Goal: Task Accomplishment & Management: Manage account settings

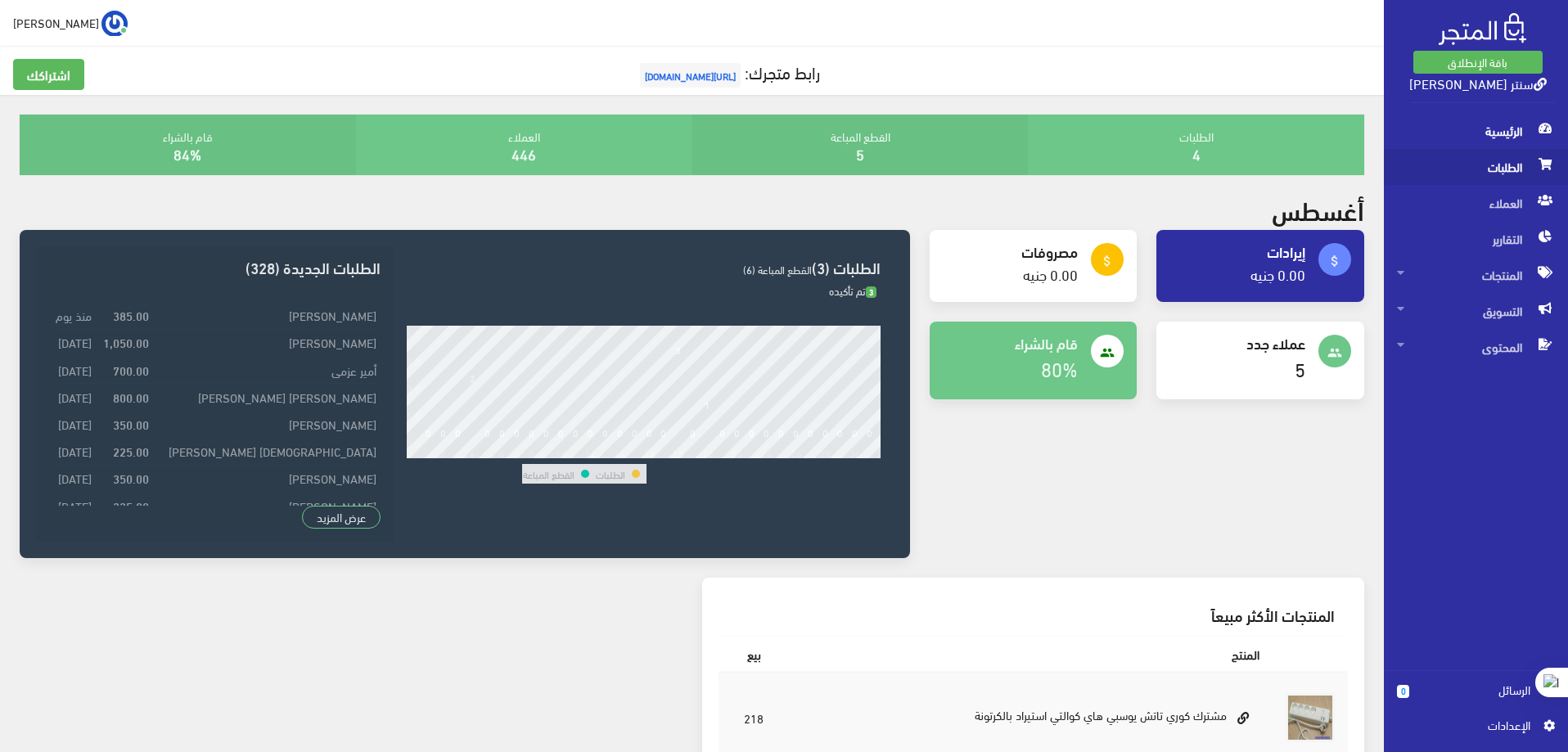
click at [1492, 166] on span "الطلبات" at bounding box center [1476, 167] width 158 height 36
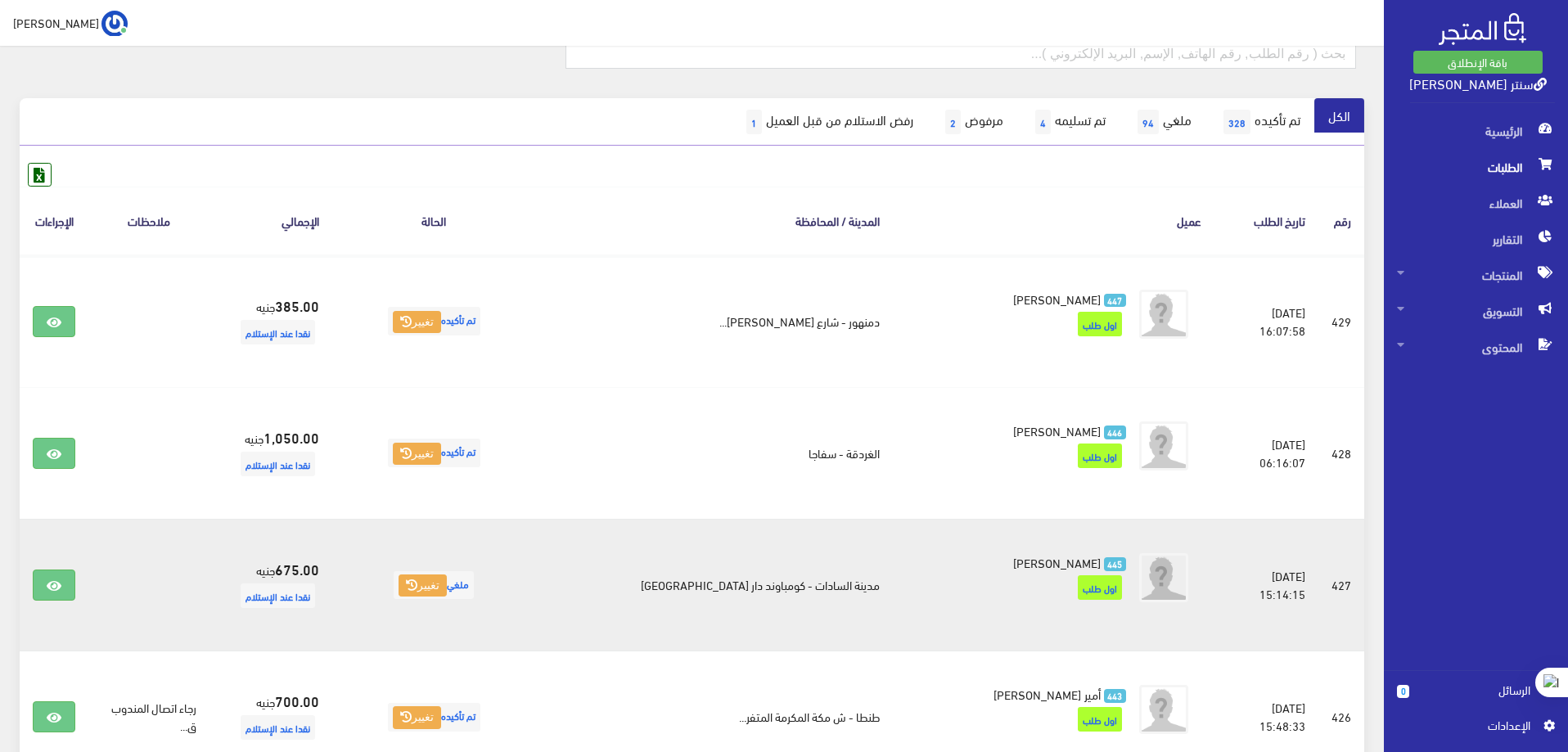
scroll to position [164, 0]
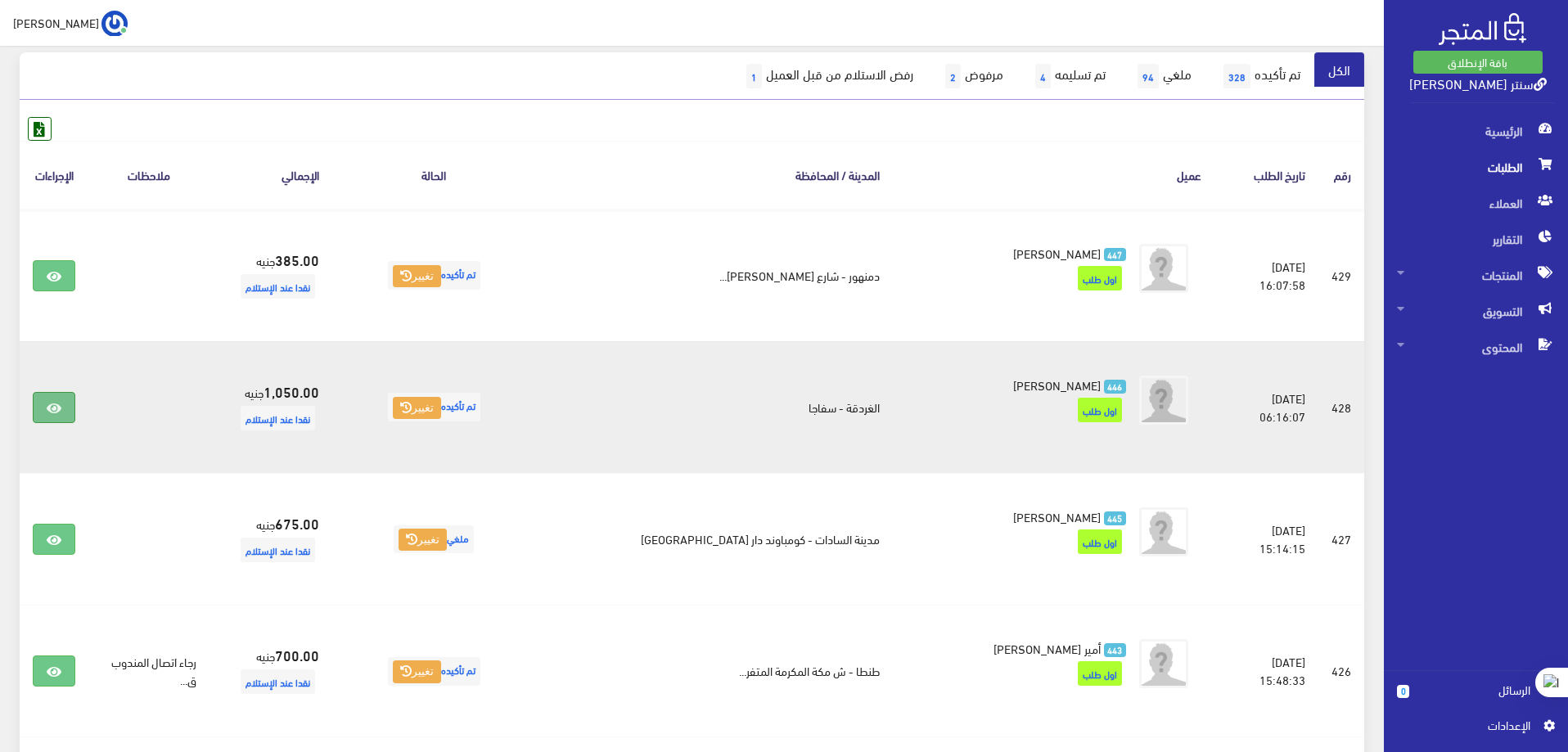
click at [60, 399] on link at bounding box center [54, 407] width 42 height 31
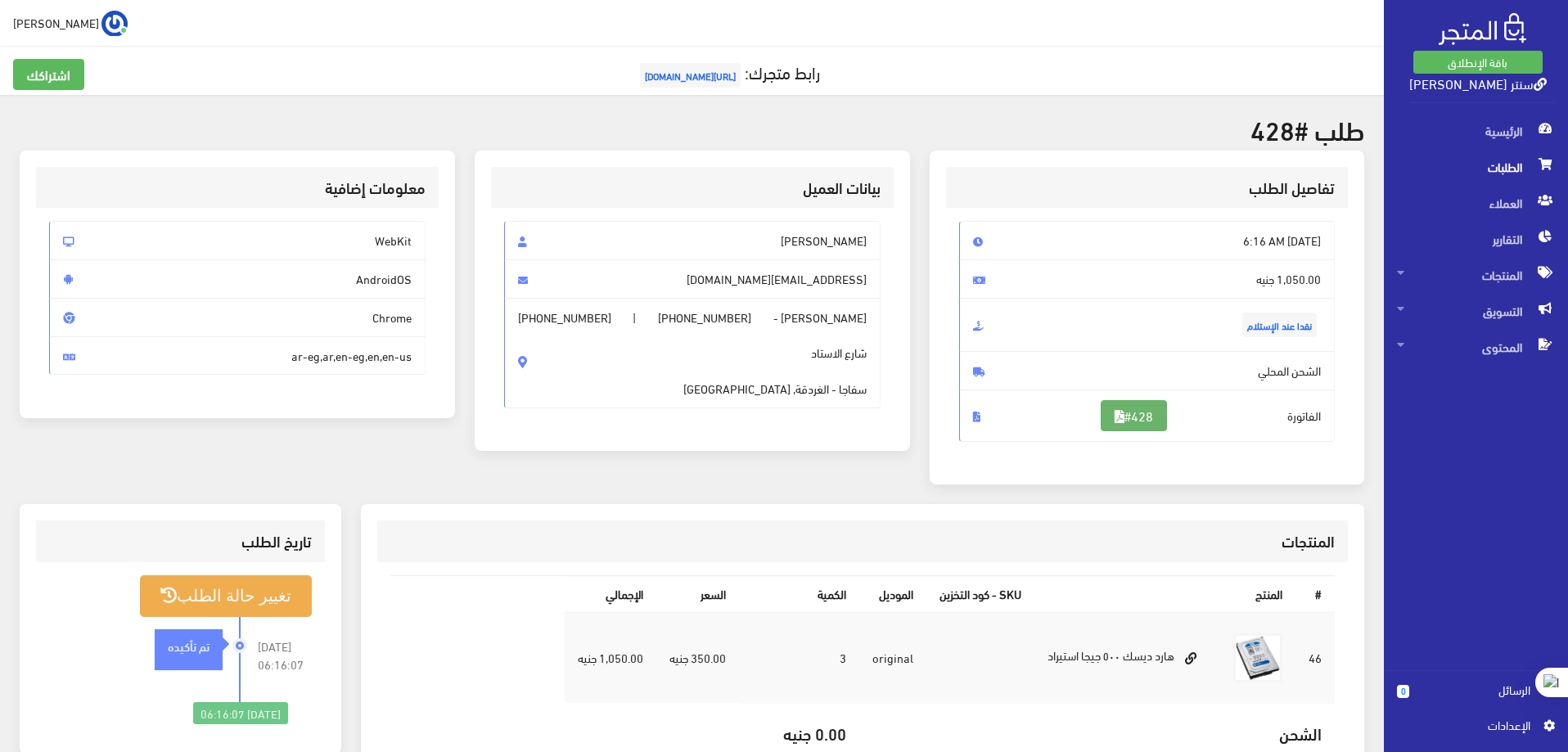
click at [1157, 414] on link "#428" at bounding box center [1134, 416] width 66 height 31
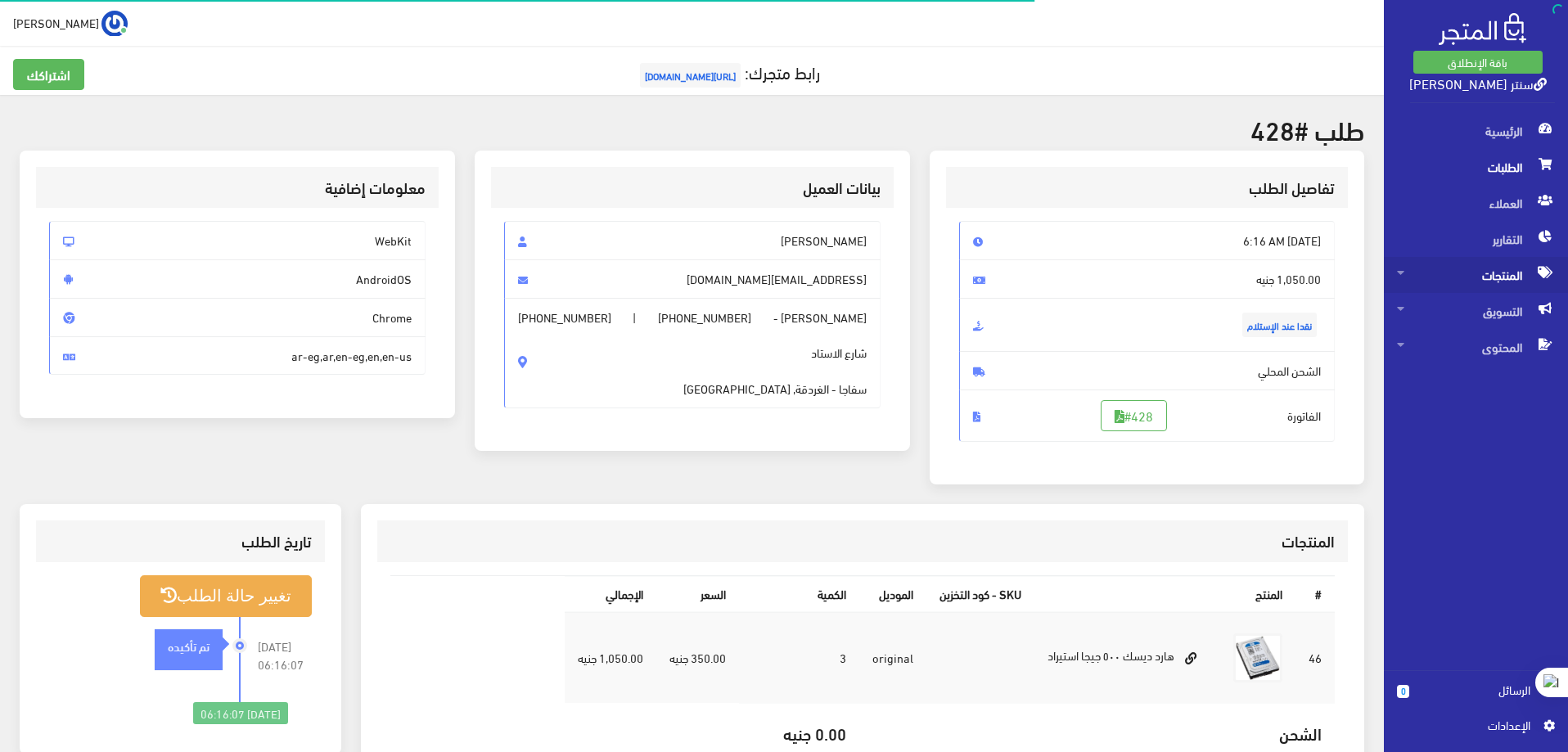
click at [1509, 274] on span "المنتجات" at bounding box center [1476, 274] width 158 height 36
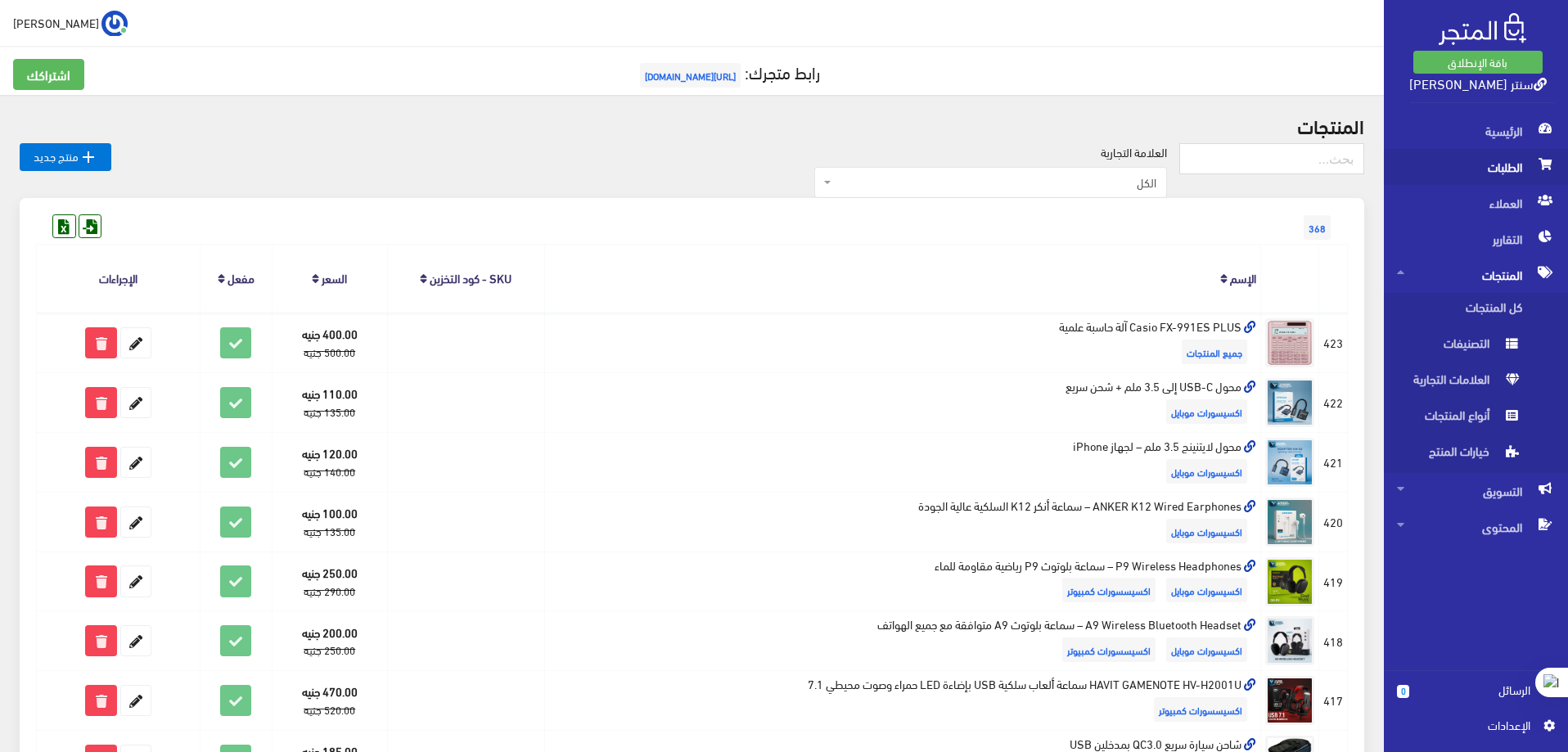
click at [1494, 160] on span "الطلبات" at bounding box center [1476, 167] width 158 height 36
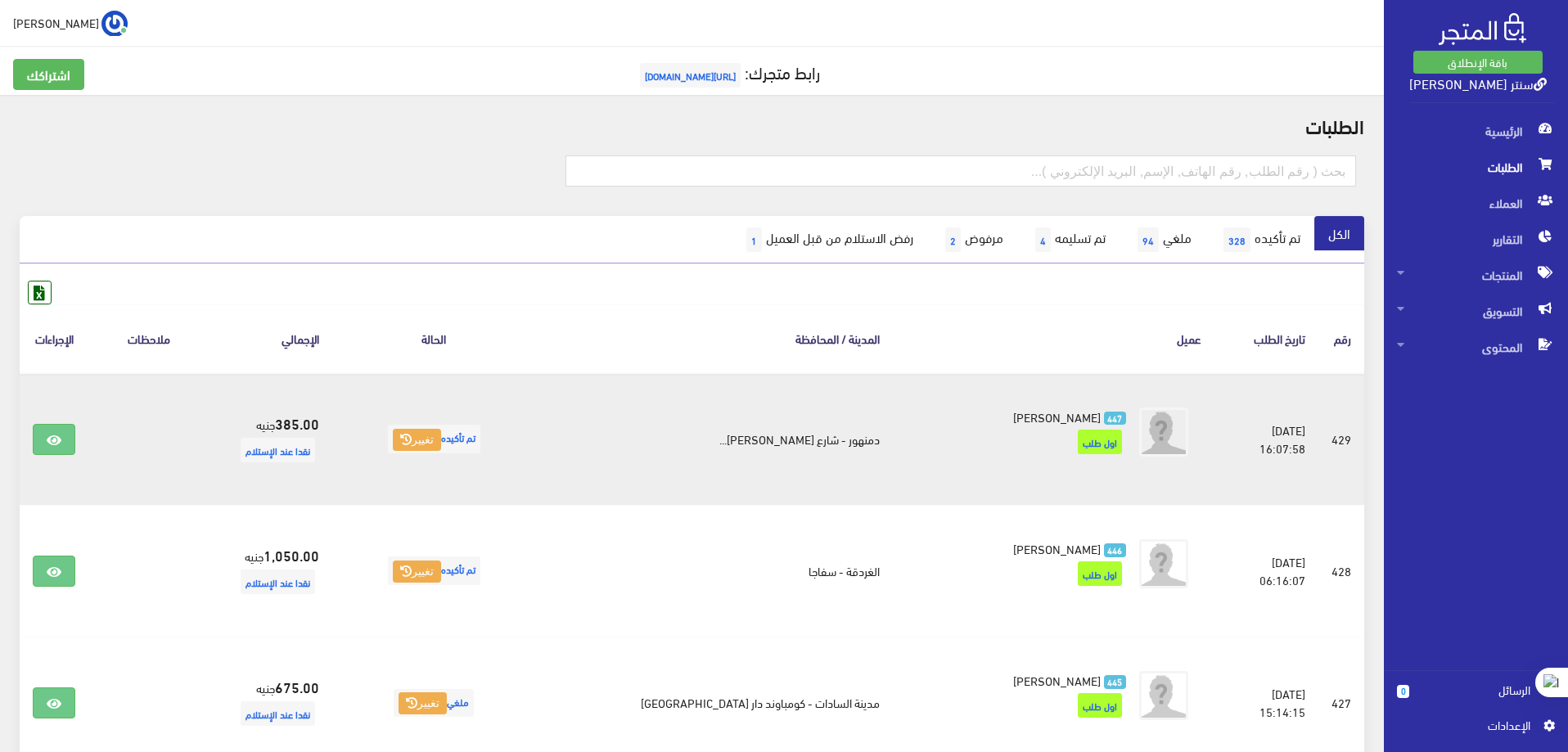
click at [480, 435] on span "تم تأكيده تغيير" at bounding box center [433, 439] width 93 height 29
click at [441, 435] on button "تغيير" at bounding box center [416, 440] width 48 height 23
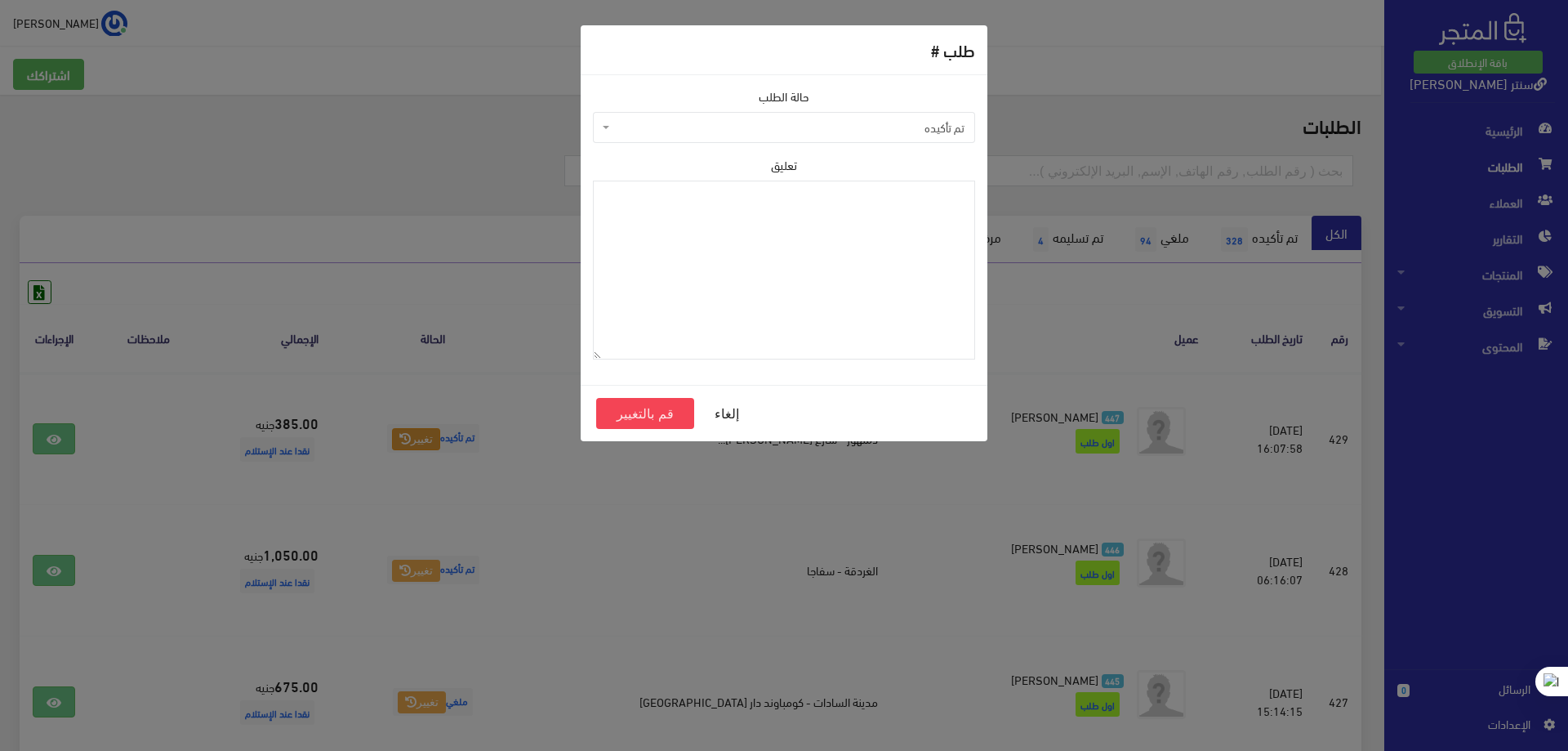
click at [745, 518] on div "طلب # حالة الطلب تم تأكيده تم شحنها ملغي تم تسليمه مرفوض رفض الاستلام من قبل ال…" at bounding box center [784, 375] width 1568 height 751
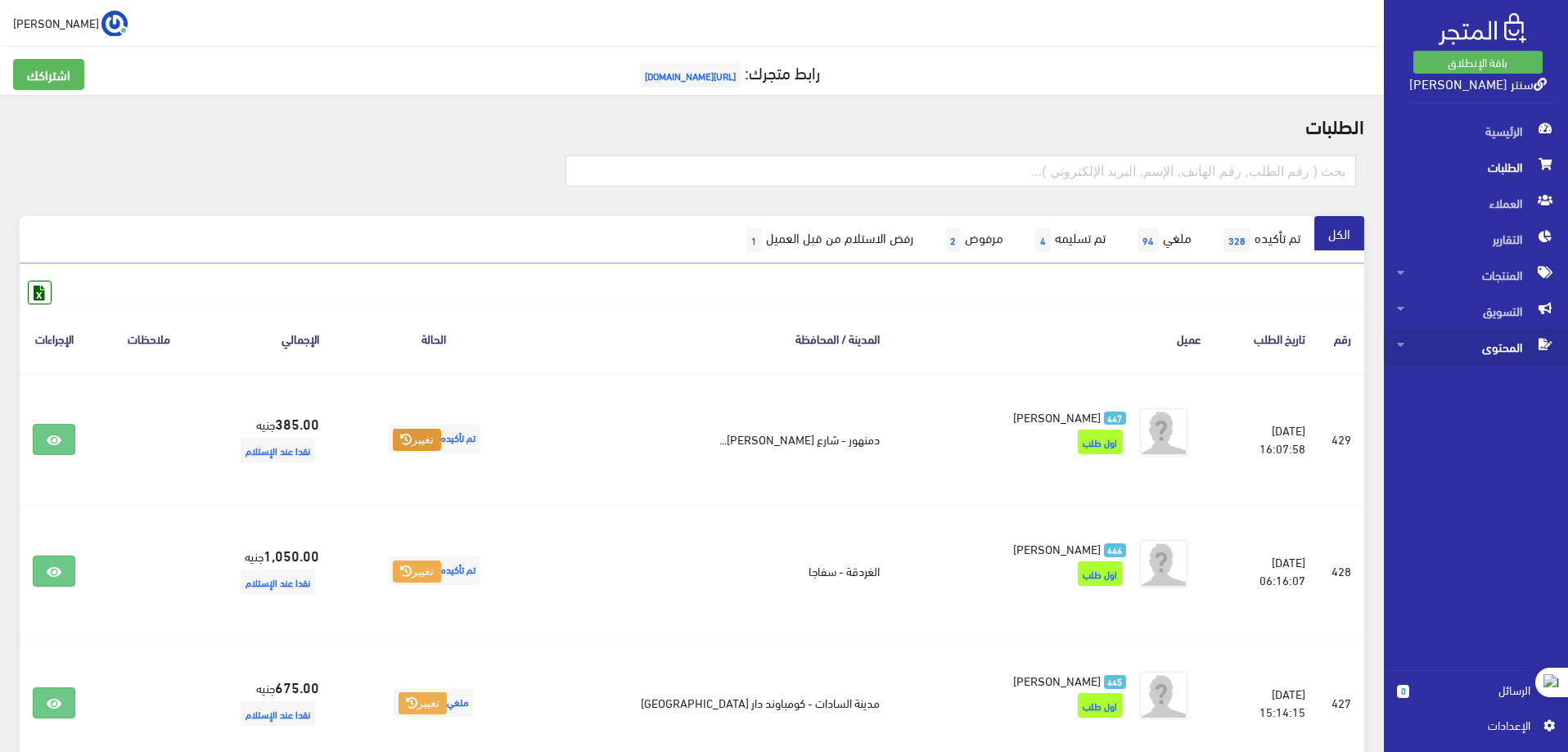
click at [1404, 343] on icon at bounding box center [1401, 344] width 8 height 11
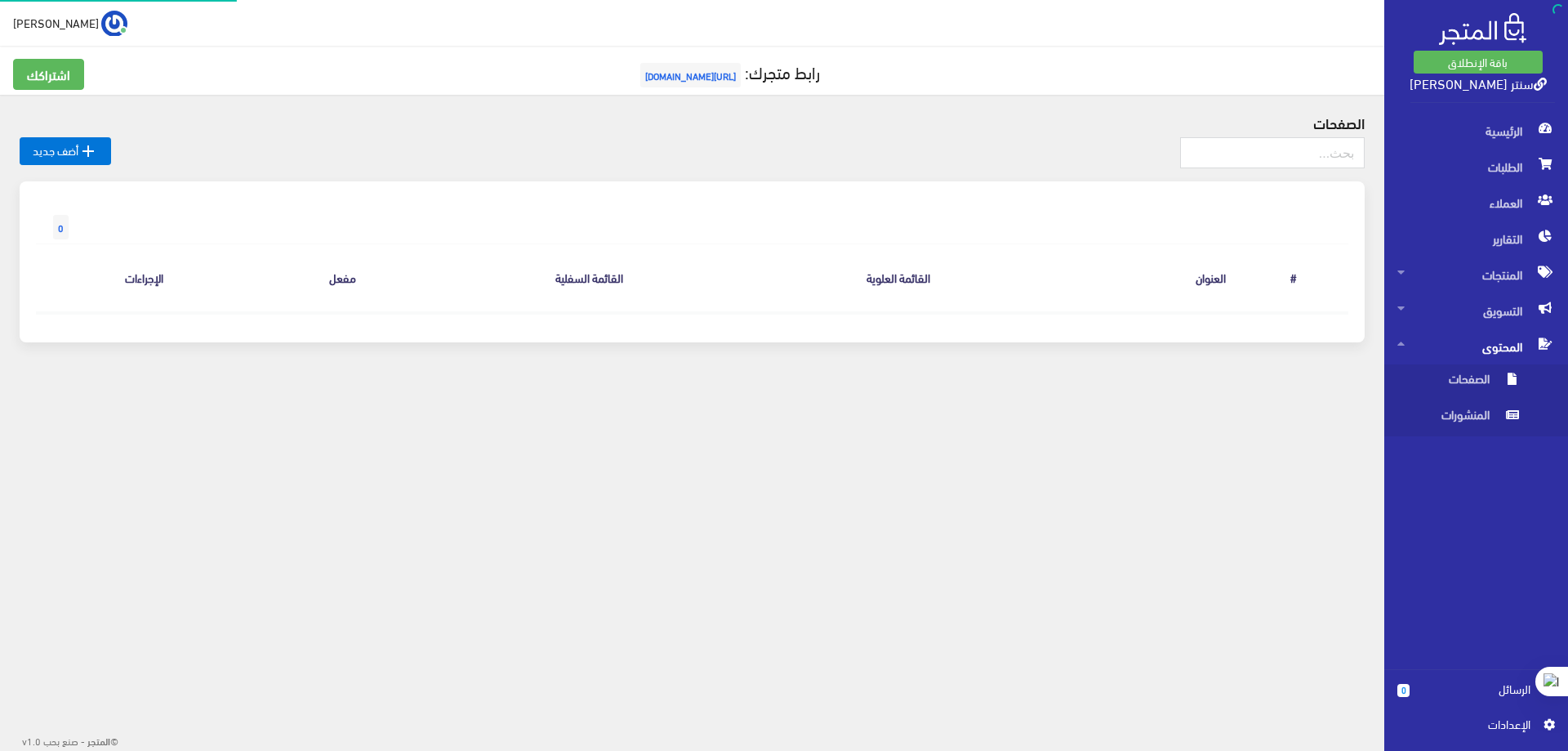
click at [1398, 343] on icon at bounding box center [1401, 344] width 8 height 11
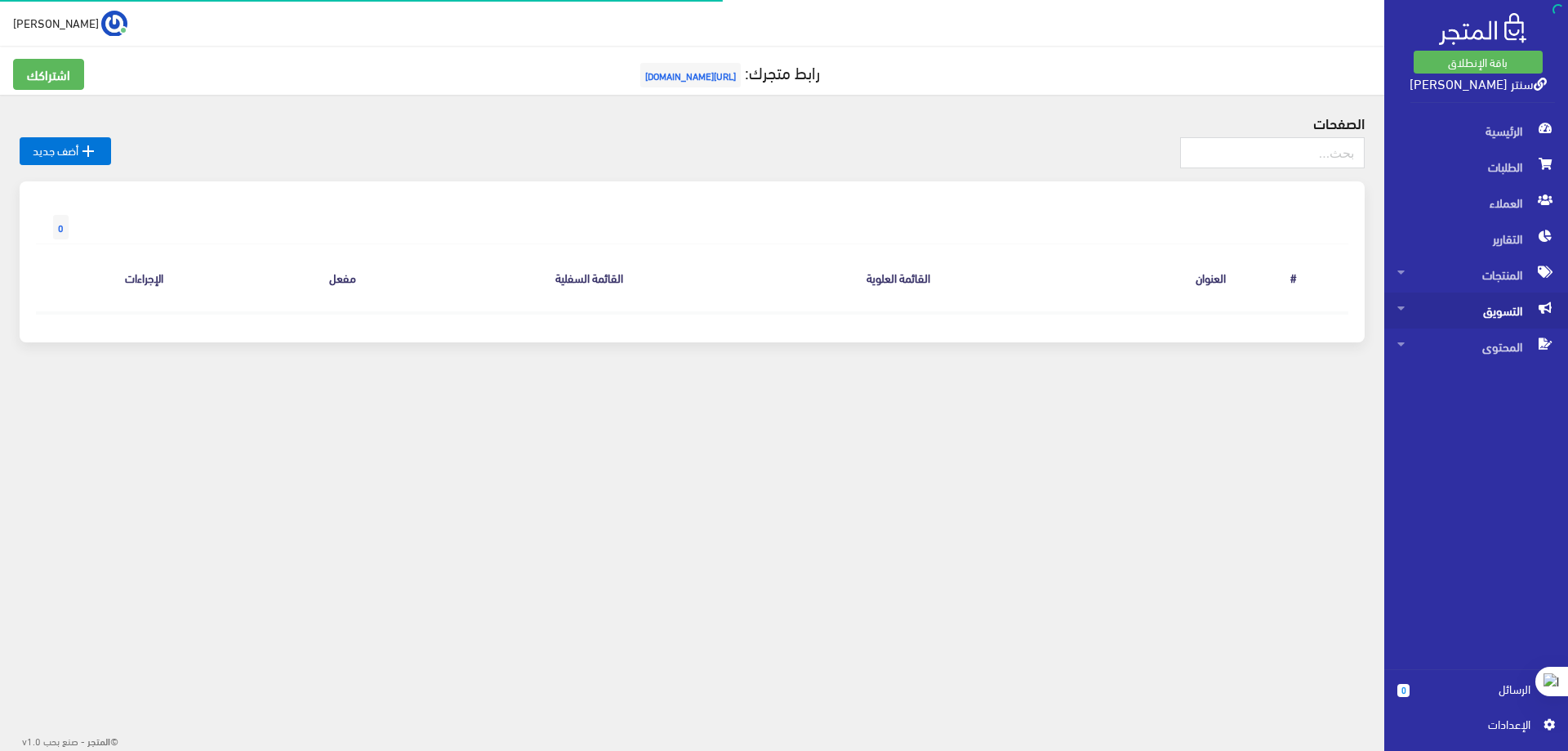
click at [1397, 307] on link "التسويق" at bounding box center [1476, 311] width 184 height 36
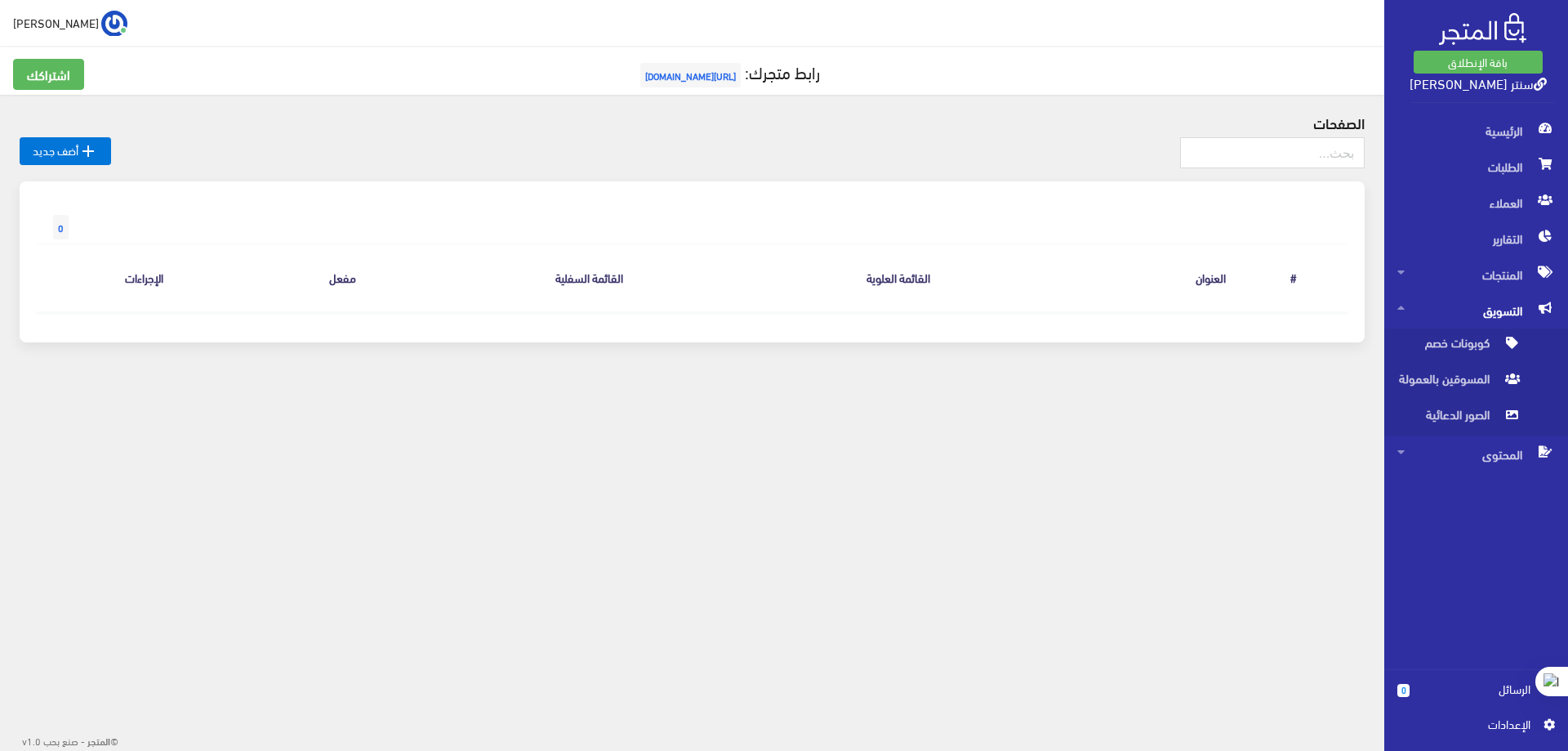
click at [1398, 305] on icon at bounding box center [1401, 307] width 8 height 11
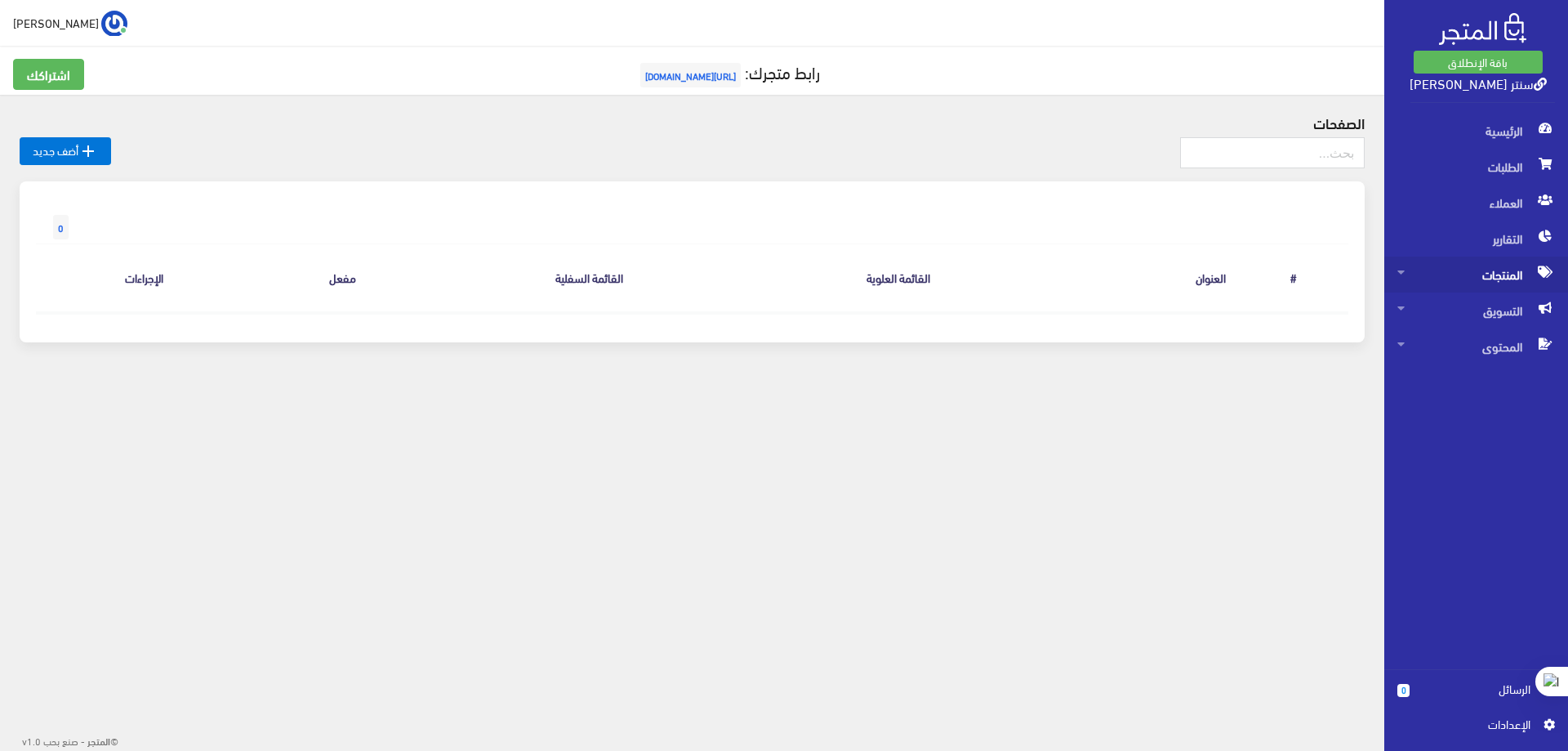
click at [1402, 270] on icon at bounding box center [1401, 272] width 8 height 11
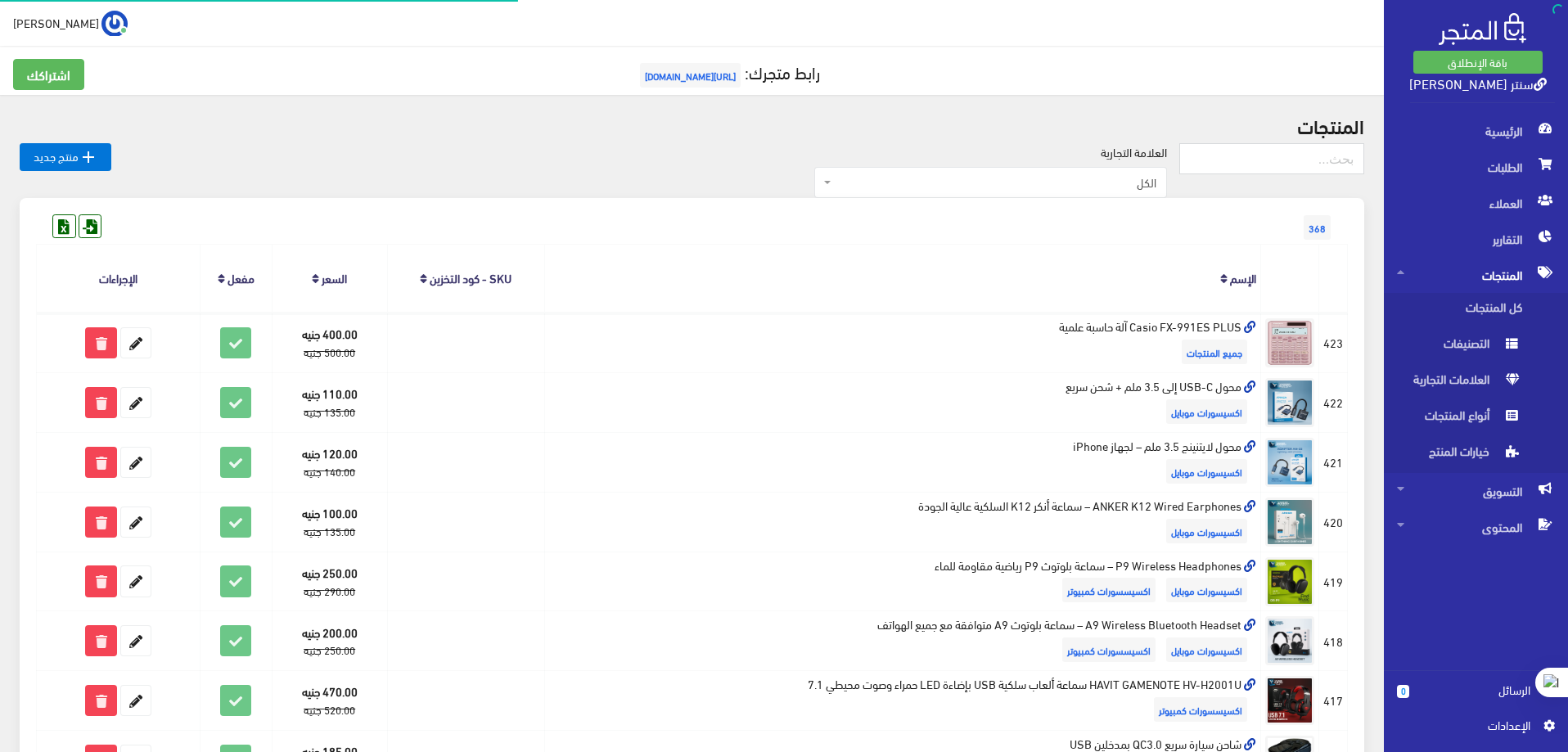
click at [1405, 270] on span "المنتجات" at bounding box center [1476, 274] width 158 height 36
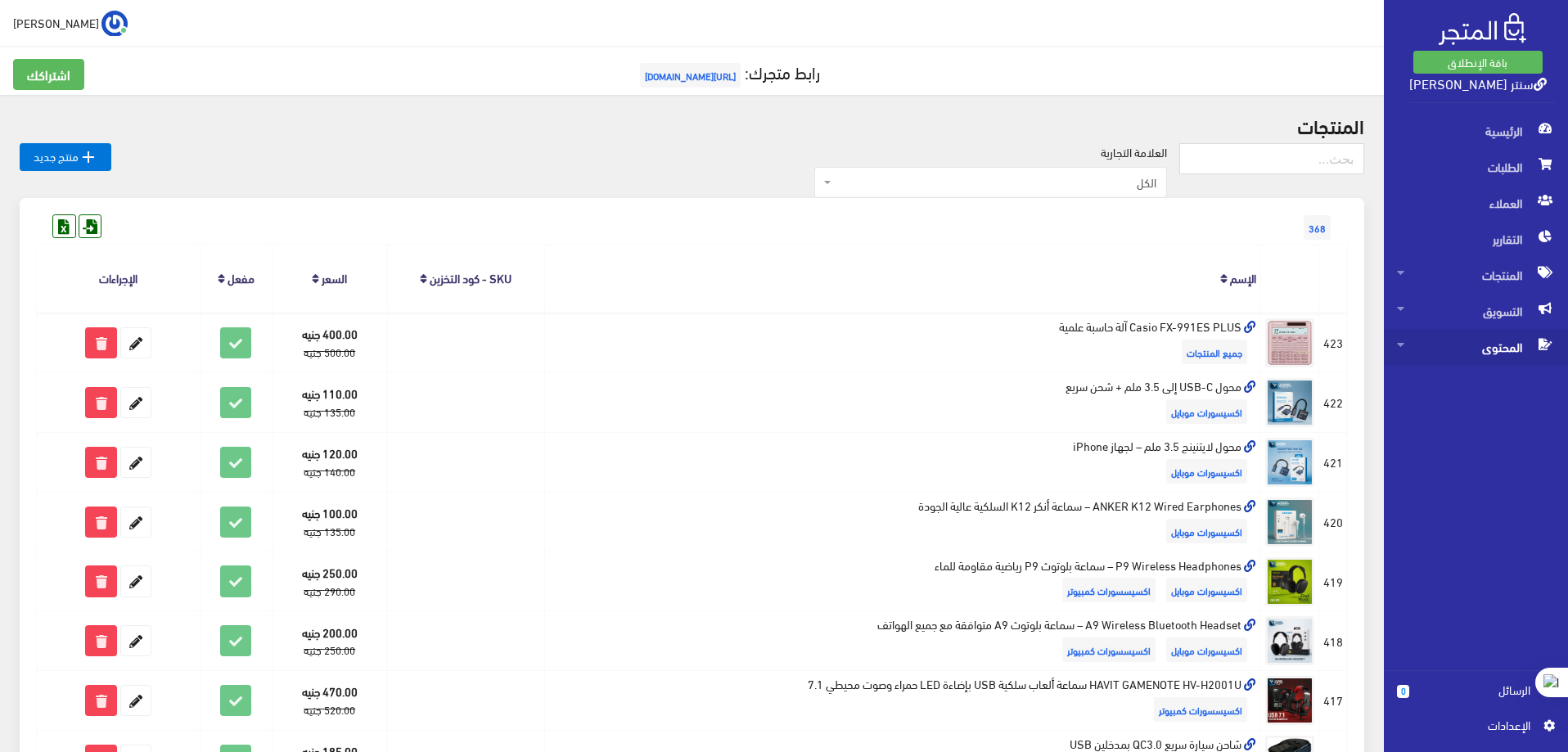
click at [1433, 353] on span "المحتوى" at bounding box center [1476, 347] width 158 height 36
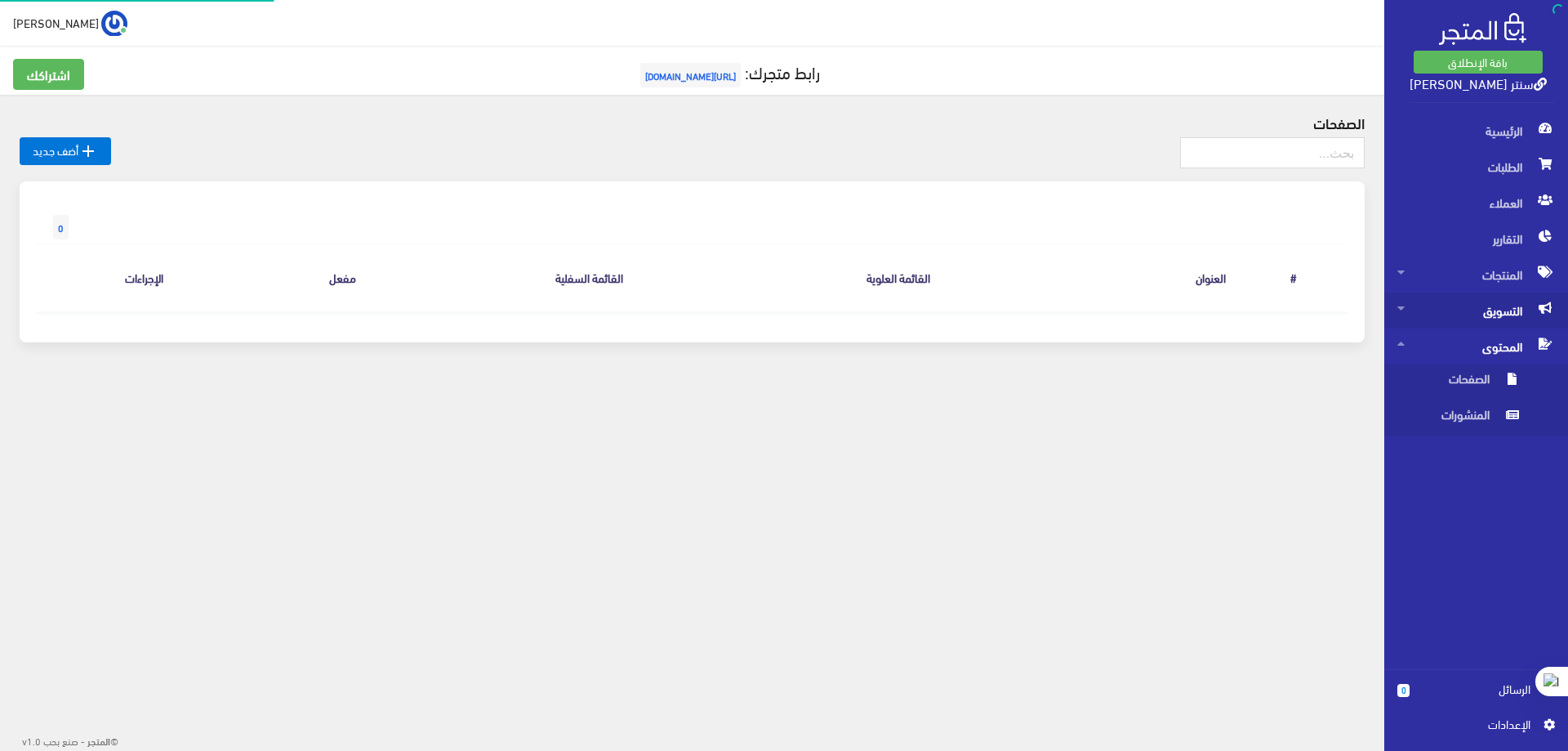
click at [1429, 320] on span "التسويق" at bounding box center [1476, 311] width 158 height 36
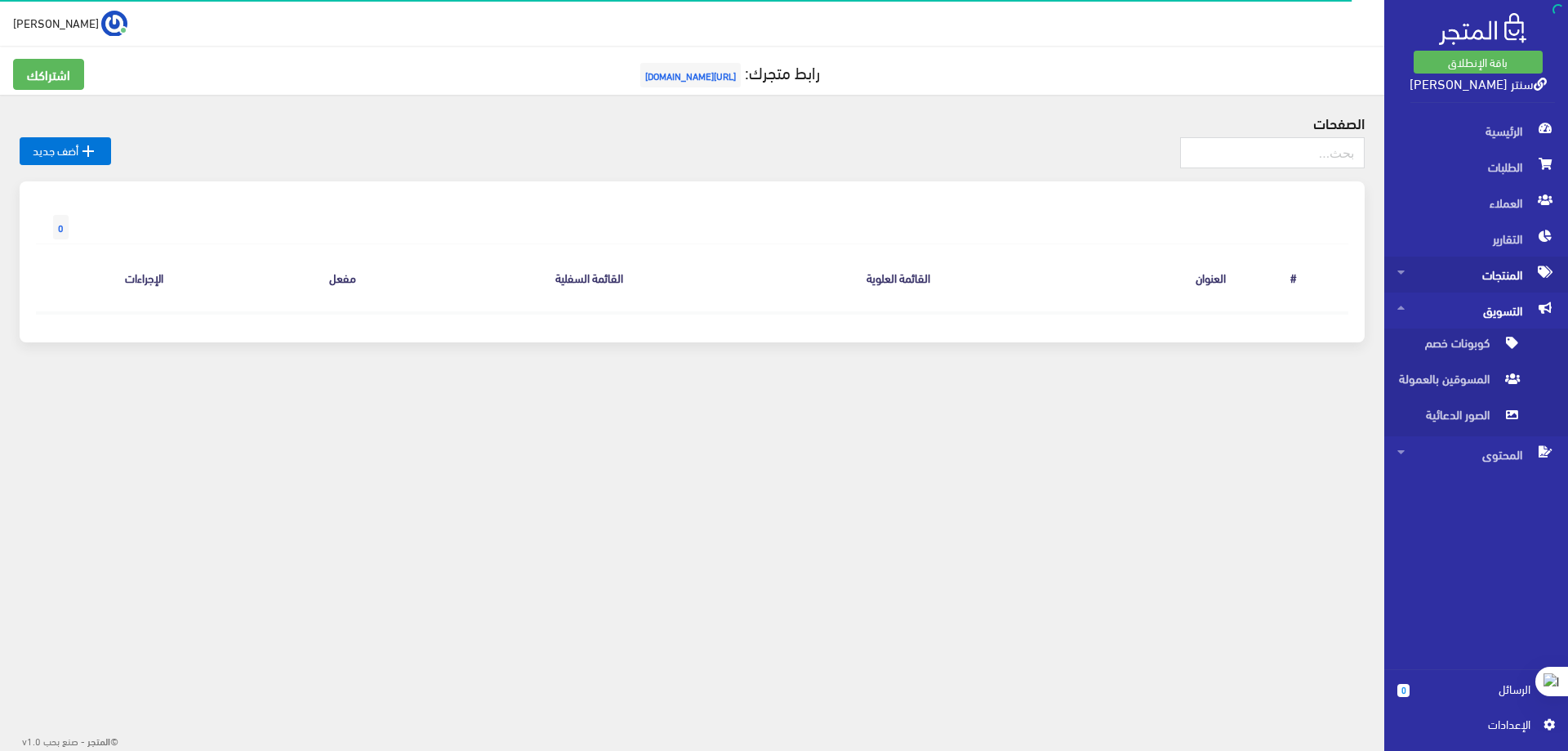
click at [1444, 277] on span "المنتجات" at bounding box center [1476, 274] width 158 height 36
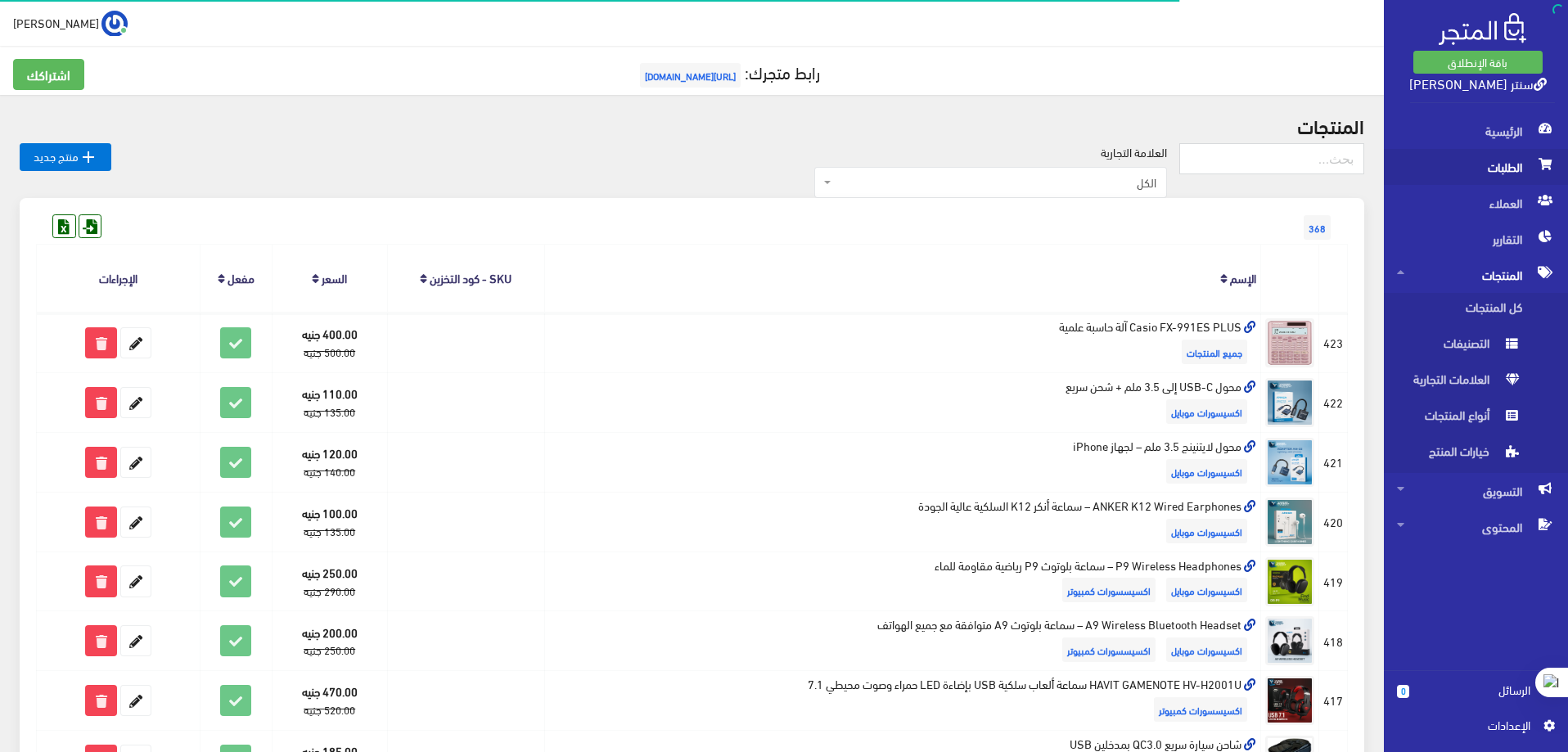
click at [1496, 177] on span "الطلبات" at bounding box center [1476, 167] width 158 height 36
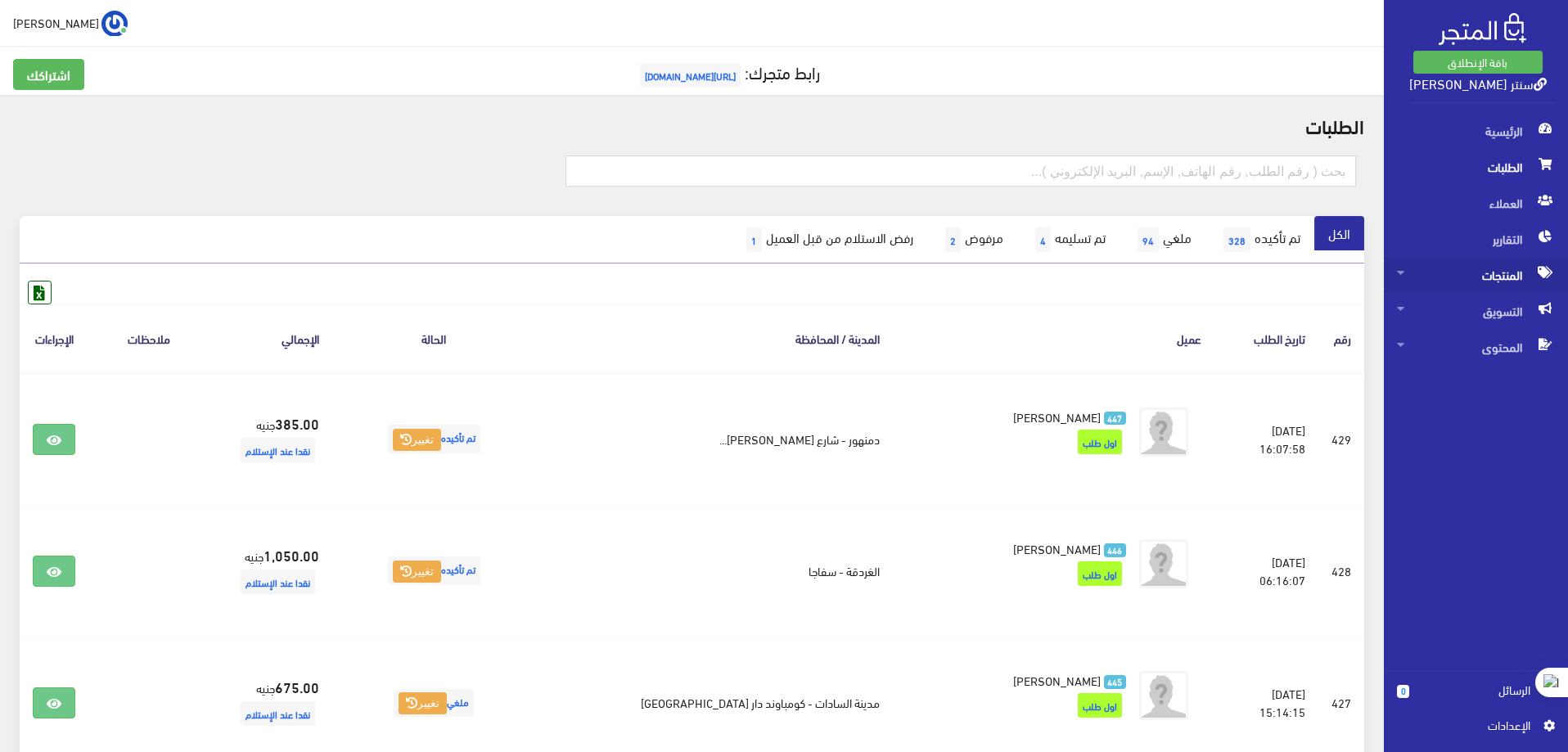
click at [1489, 276] on span "المنتجات" at bounding box center [1476, 274] width 158 height 36
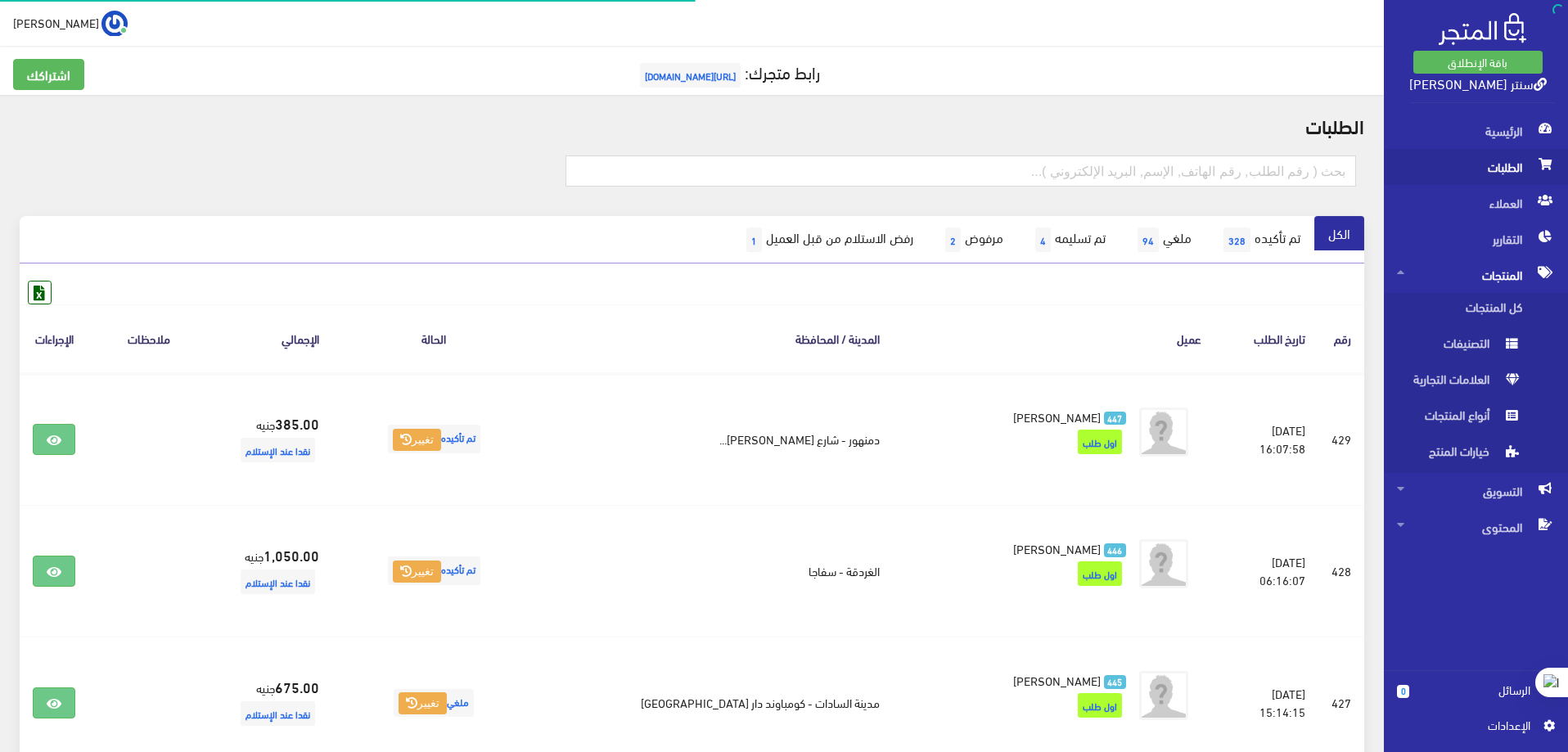
click at [1490, 178] on span "الطلبات" at bounding box center [1476, 167] width 158 height 36
